Goal: Information Seeking & Learning: Stay updated

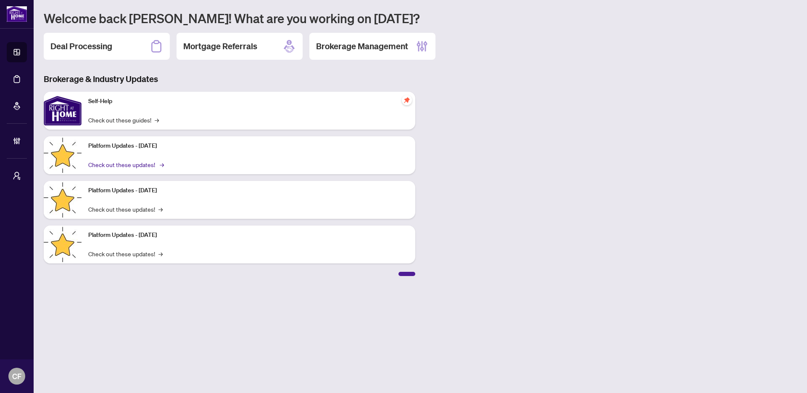
click at [143, 164] on link "Check out these updates! →" at bounding box center [125, 164] width 74 height 9
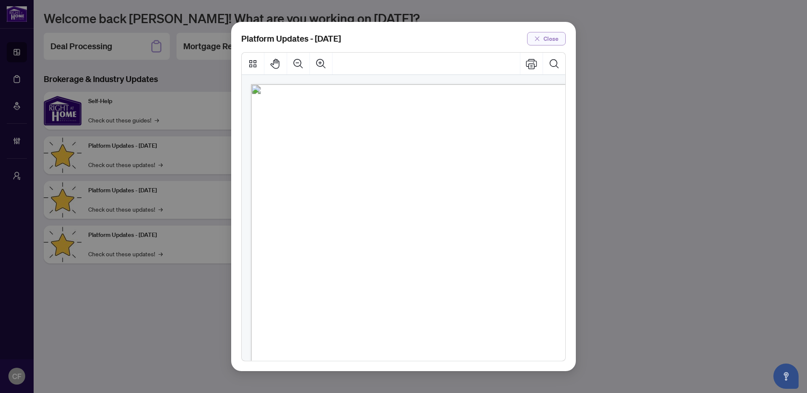
click at [555, 41] on span "Close" at bounding box center [551, 38] width 15 height 13
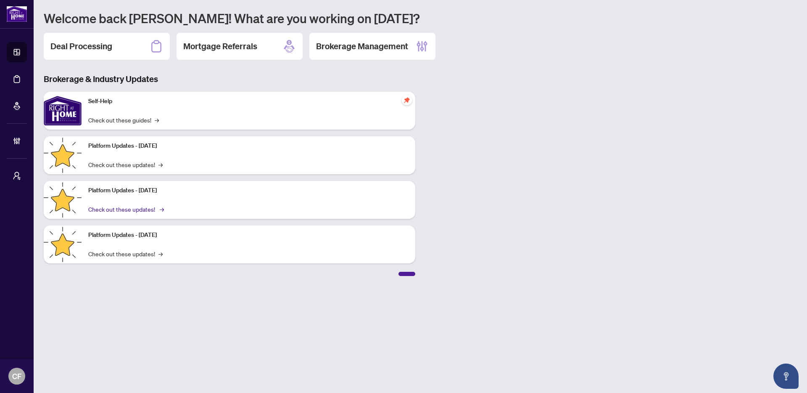
click at [140, 211] on link "Check out these updates! →" at bounding box center [125, 208] width 74 height 9
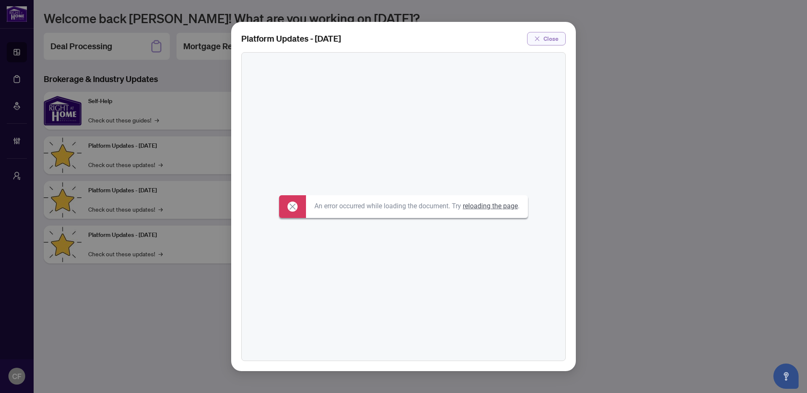
click at [550, 38] on span "Close" at bounding box center [551, 38] width 15 height 13
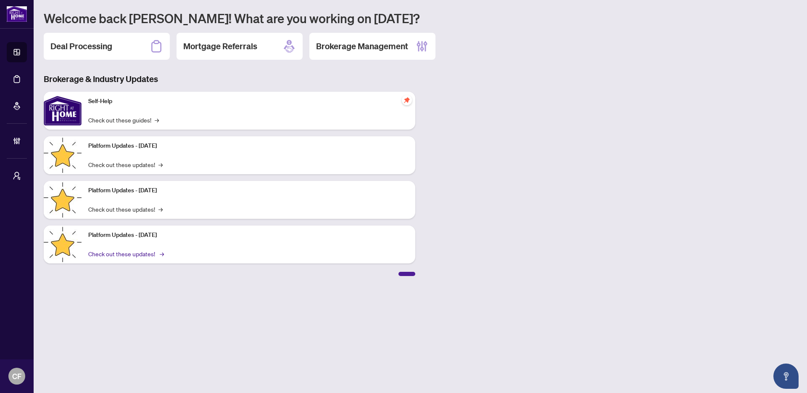
click at [158, 251] on link "Check out these updates! →" at bounding box center [125, 253] width 74 height 9
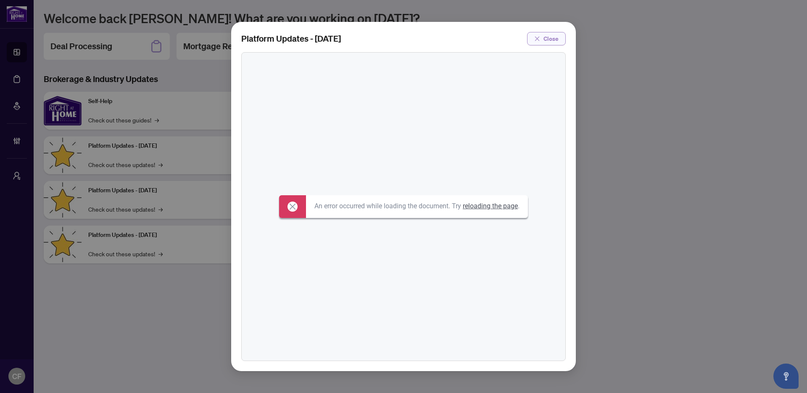
click at [544, 41] on span "Close" at bounding box center [551, 38] width 15 height 13
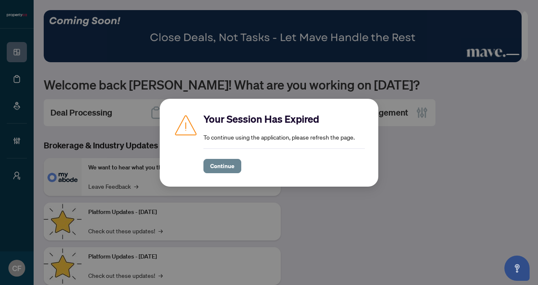
click at [229, 169] on span "Continue" at bounding box center [222, 165] width 24 height 13
